Goal: Obtain resource: Download file/media

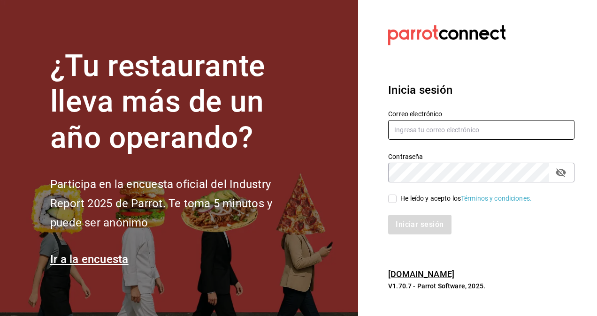
type input "[PERSON_NAME][EMAIL_ADDRESS][PERSON_NAME][DOMAIN_NAME]"
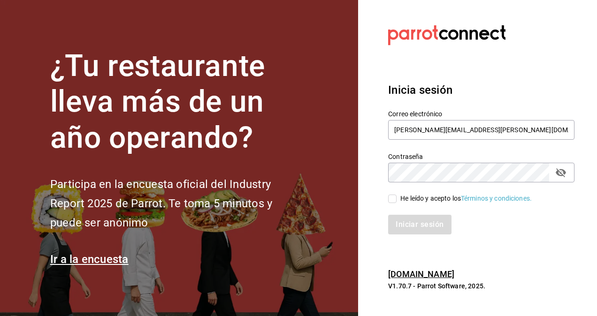
click at [414, 229] on div "Iniciar sesión" at bounding box center [481, 225] width 186 height 20
click at [395, 198] on input "He leído y acepto los Términos y condiciones." at bounding box center [392, 199] width 8 height 8
checkbox input "true"
click at [408, 227] on button "Iniciar sesión" at bounding box center [420, 225] width 64 height 20
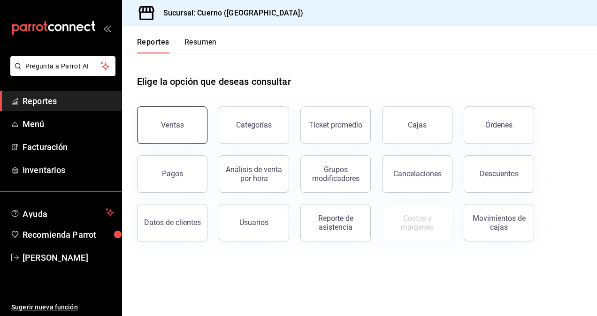
click at [178, 131] on button "Ventas" at bounding box center [172, 126] width 70 height 38
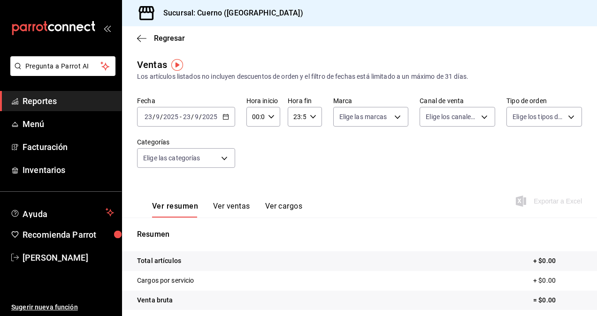
click at [202, 119] on input "2025" at bounding box center [210, 117] width 16 height 8
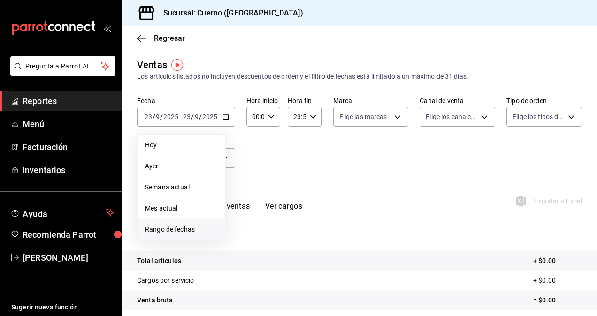
click at [182, 231] on span "Rango de fechas" at bounding box center [181, 230] width 73 height 10
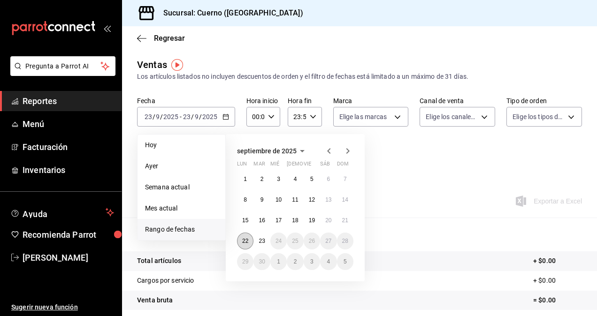
click at [244, 242] on abbr "22" at bounding box center [245, 241] width 6 height 7
click at [264, 238] on abbr "23" at bounding box center [262, 241] width 6 height 7
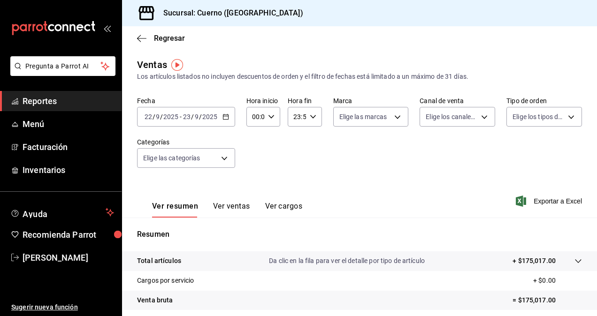
click at [261, 116] on input "00:00" at bounding box center [256, 117] width 18 height 19
click at [254, 162] on span "05" at bounding box center [254, 163] width 2 height 8
type input "05:00"
click at [299, 118] on div at bounding box center [298, 158] width 597 height 316
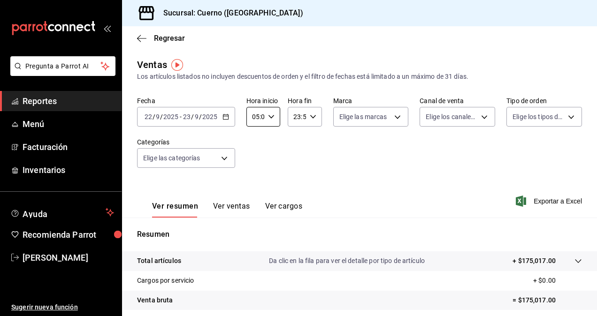
click at [299, 118] on input "23:59" at bounding box center [297, 117] width 18 height 19
click at [294, 169] on span "05" at bounding box center [295, 168] width 2 height 8
click at [313, 139] on span "00" at bounding box center [312, 141] width 2 height 8
type input "05:00"
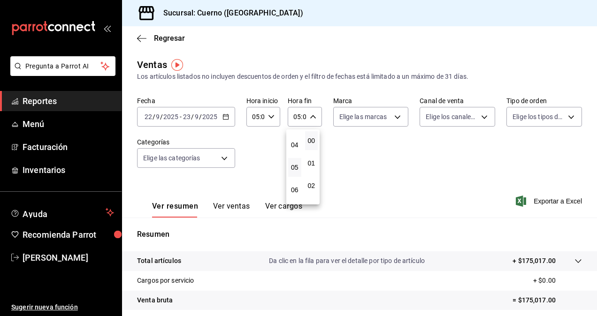
click at [370, 118] on div at bounding box center [298, 158] width 597 height 316
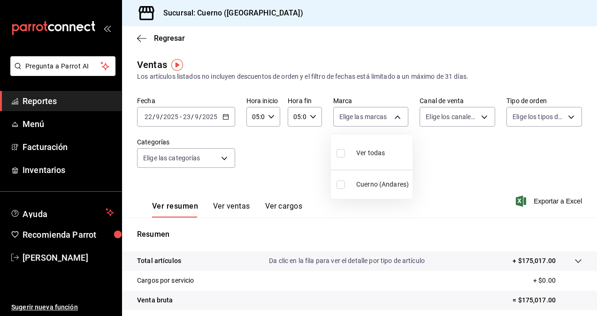
click at [370, 118] on body "Pregunta a Parrot AI Reportes Menú Facturación Inventarios Ayuda Recomienda Par…" at bounding box center [298, 158] width 597 height 316
click at [355, 159] on div "Ver todas" at bounding box center [361, 152] width 48 height 20
type input "c9e961b9-bc29-480f-a65c-324ff110f526"
checkbox input "true"
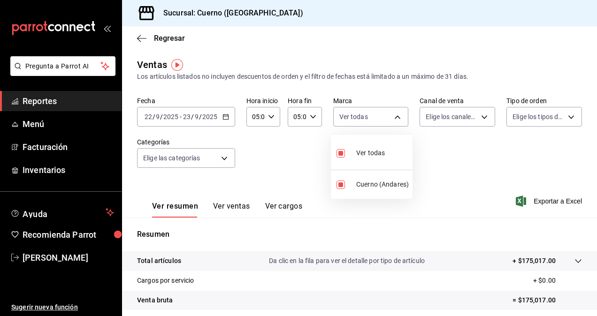
click at [458, 115] on div at bounding box center [298, 158] width 597 height 316
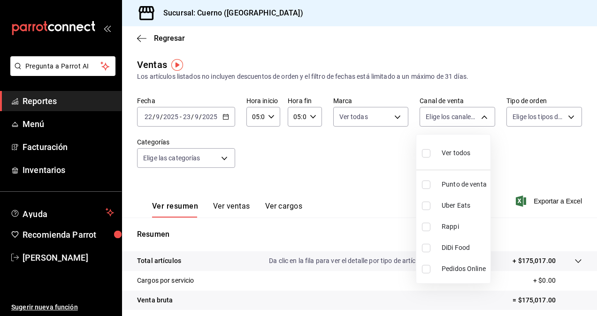
click at [458, 115] on body "Pregunta a Parrot AI Reportes Menú Facturación Inventarios Ayuda Recomienda Par…" at bounding box center [298, 158] width 597 height 316
click at [425, 155] on input "checkbox" at bounding box center [426, 153] width 8 height 8
checkbox input "true"
type input "PARROT,UBER_EATS,RAPPI,DIDI_FOOD,ONLINE"
checkbox input "true"
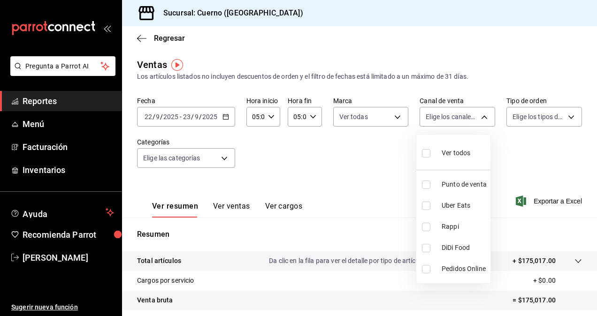
checkbox input "true"
click at [536, 116] on div at bounding box center [298, 158] width 597 height 316
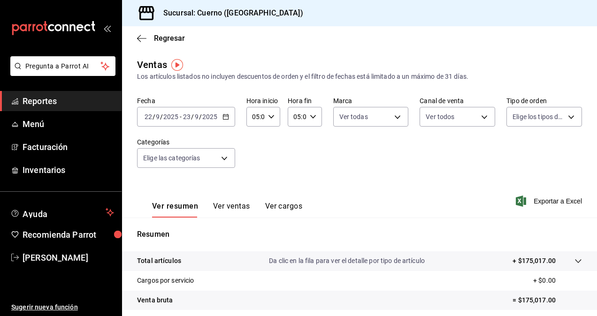
click at [536, 116] on body "Pregunta a Parrot AI Reportes Menú Facturación Inventarios Ayuda Recomienda Par…" at bounding box center [298, 158] width 597 height 316
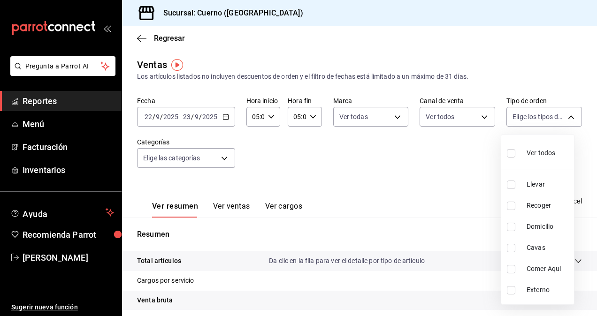
click at [512, 154] on input "checkbox" at bounding box center [511, 153] width 8 height 8
checkbox input "true"
type input "dfbf6a66-9e2c-4531-8c07-cb6fdb35851c,965fb10a-4951-4111-90b6-db3caf29f93a,2f3c6…"
checkbox input "true"
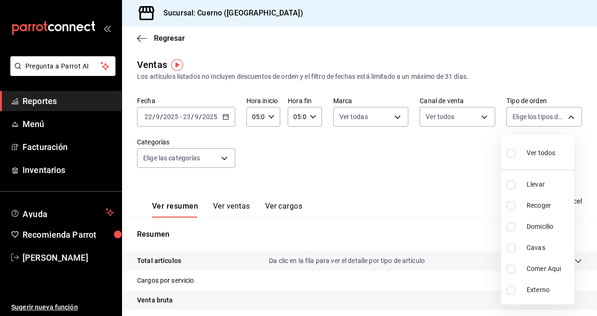
checkbox input "true"
click at [217, 156] on div at bounding box center [298, 158] width 597 height 316
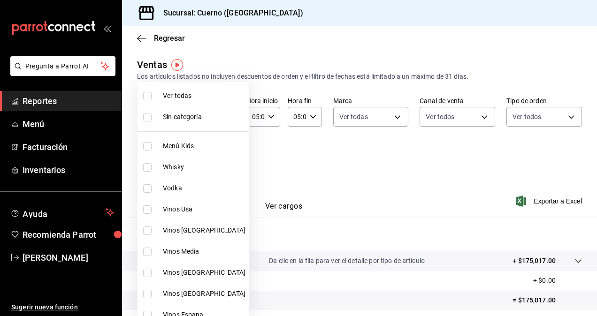
click at [217, 156] on body "Pregunta a Parrot AI Reportes Menú Facturación Inventarios Ayuda Recomienda Par…" at bounding box center [298, 158] width 597 height 316
click at [146, 96] on input "checkbox" at bounding box center [147, 96] width 8 height 8
checkbox input "true"
type input "a99b9eb1-d5e4-4ca6-a53e-4c42022e859a,8d843363-7b8b-4002-90a0-c01944697fe5,d20f9…"
checkbox input "true"
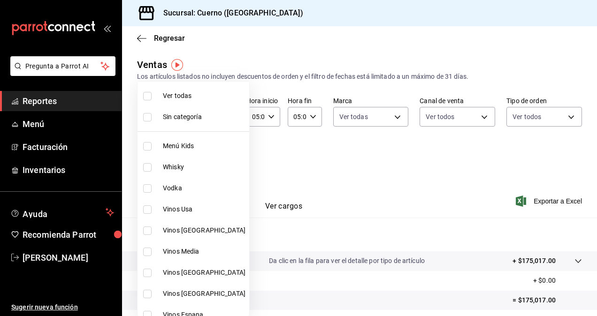
checkbox input "true"
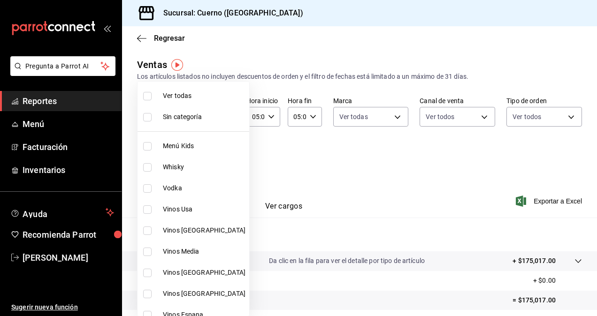
checkbox input "true"
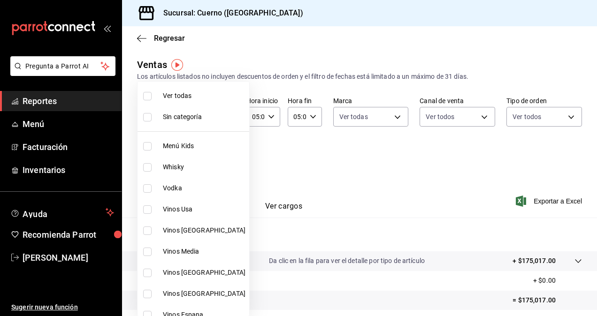
checkbox input "true"
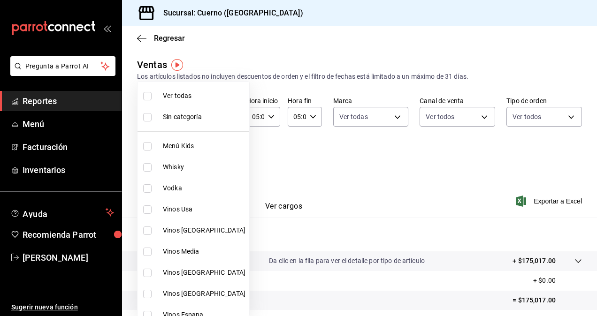
checkbox input "true"
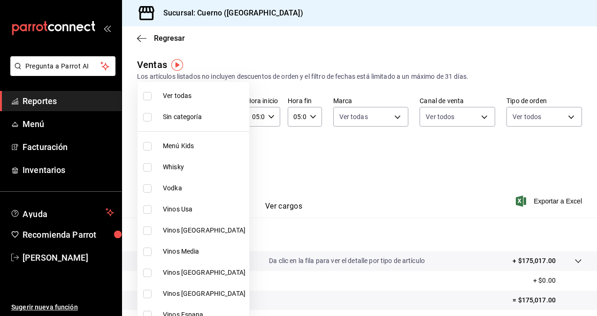
checkbox input "true"
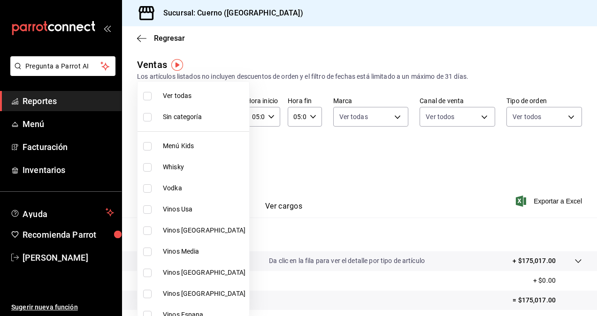
checkbox input "true"
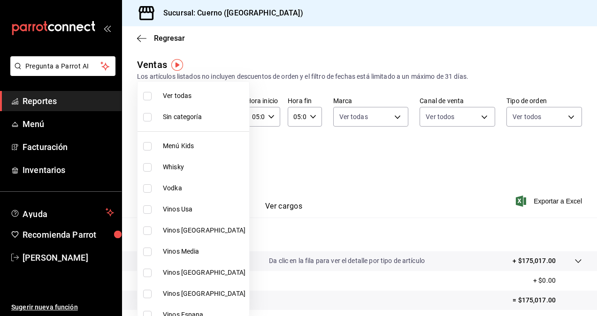
checkbox input "true"
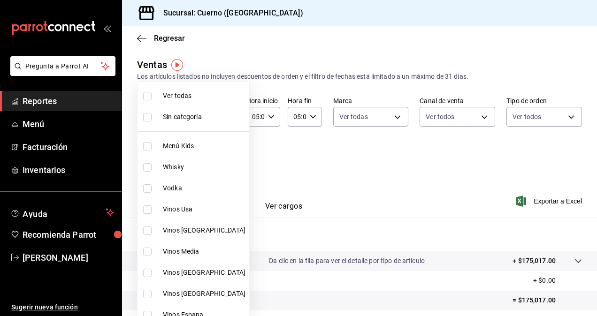
checkbox input "true"
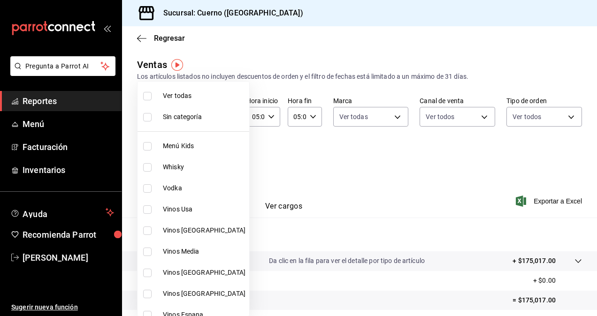
checkbox input "true"
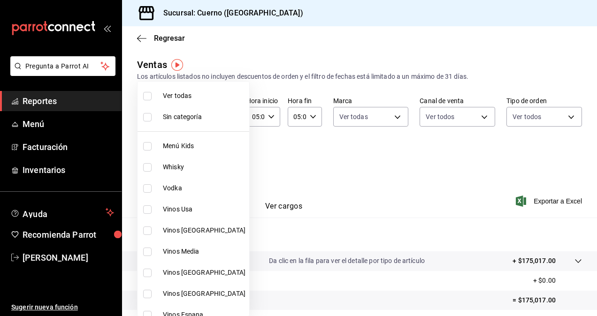
checkbox input "true"
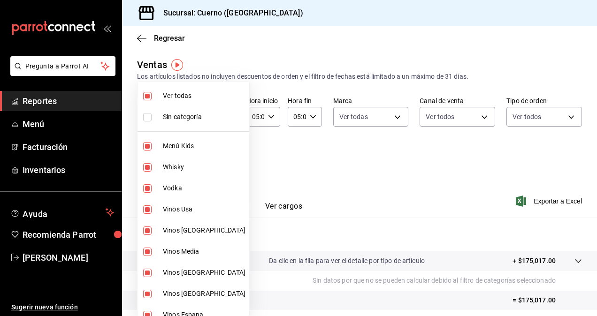
click at [342, 185] on div at bounding box center [298, 158] width 597 height 316
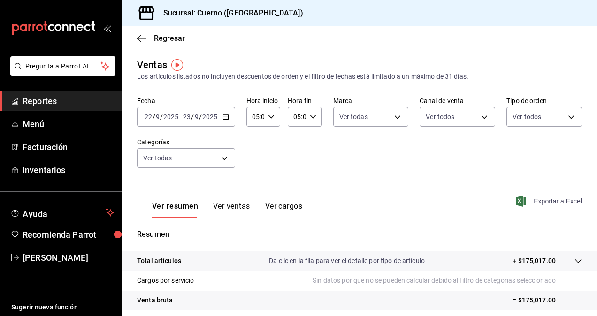
click at [532, 201] on span "Exportar a Excel" at bounding box center [550, 201] width 64 height 11
